Goal: Find contact information: Find contact information

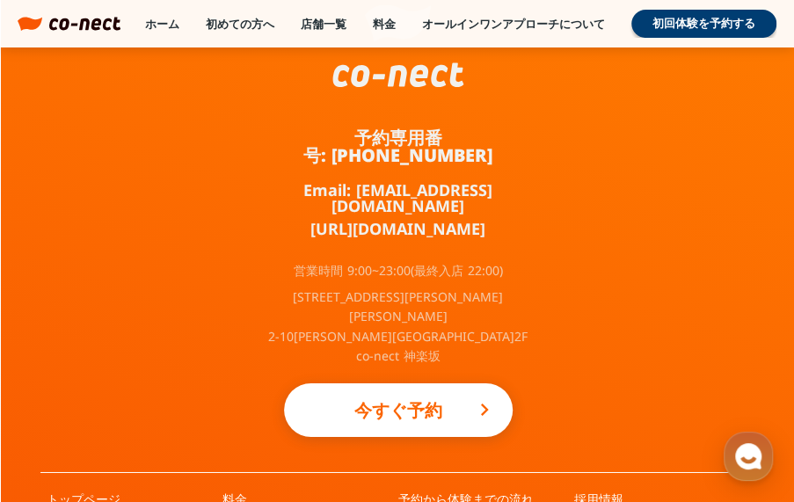
scroll to position [11360, 0]
